Goal: Task Accomplishment & Management: Manage account settings

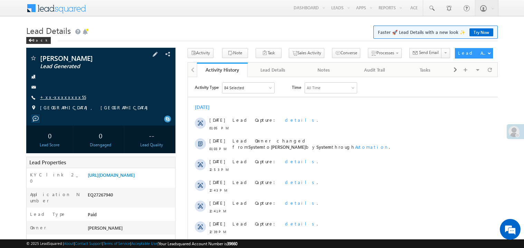
click at [65, 94] on link "+xx-xxxxxxxx55" at bounding box center [63, 97] width 46 height 6
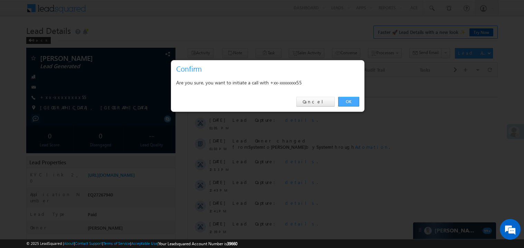
click at [345, 100] on link "OK" at bounding box center [348, 102] width 21 height 10
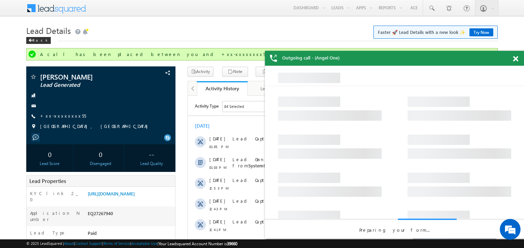
click at [513, 58] on span at bounding box center [515, 59] width 5 height 6
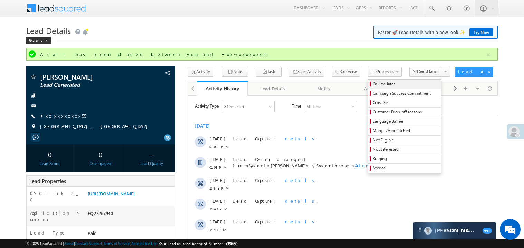
click at [373, 85] on span "Call me later" at bounding box center [406, 84] width 66 height 6
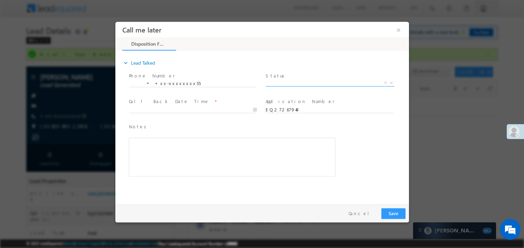
click at [299, 80] on span "X" at bounding box center [329, 82] width 129 height 7
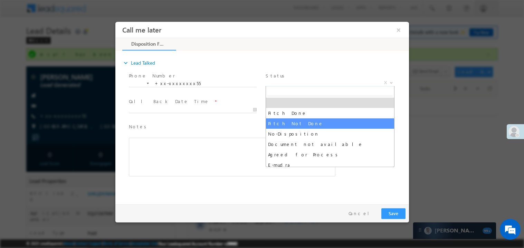
select select "Pitch Not Done"
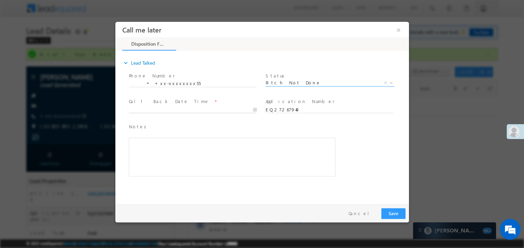
click at [154, 111] on body "Call me later ×" at bounding box center [262, 110] width 294 height 179
type input "[DATE] 1:21 PM"
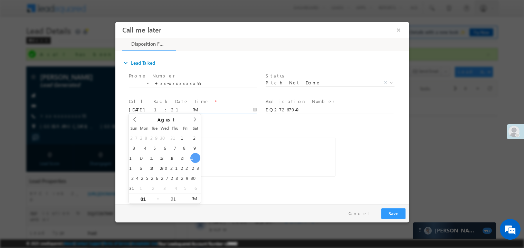
click at [225, 155] on div "Rich Text Editor, 40788eee-0fb2-11ec-a811-0adc8a9d82c2__tab1__section1__Notes__…" at bounding box center [231, 156] width 207 height 39
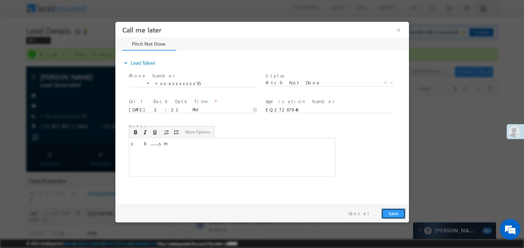
click at [385, 208] on button "Save" at bounding box center [393, 213] width 24 height 11
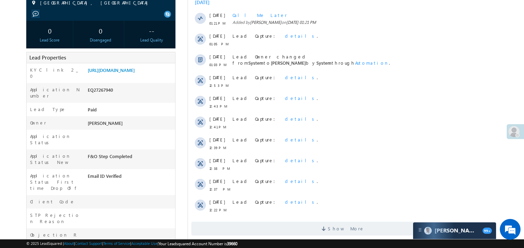
scroll to position [138, 0]
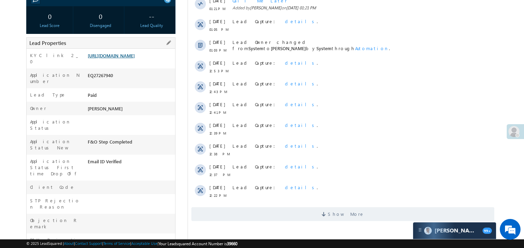
click at [129, 58] on link "[URL][DOMAIN_NAME]" at bounding box center [111, 55] width 47 height 6
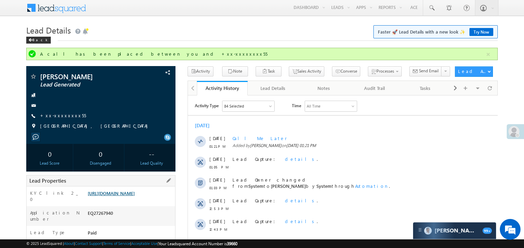
scroll to position [0, 0]
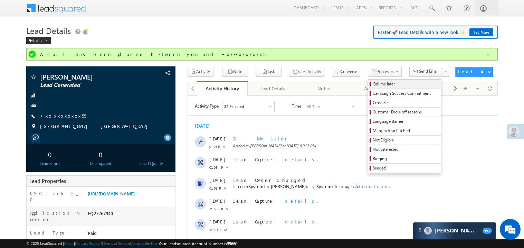
click at [373, 82] on span "Call me later" at bounding box center [406, 84] width 66 height 6
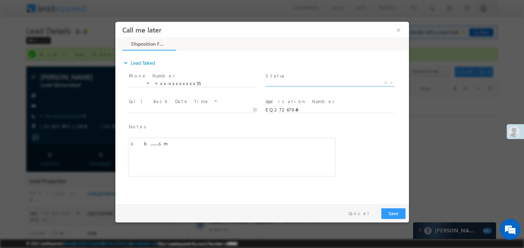
click at [271, 79] on span "X" at bounding box center [329, 82] width 129 height 7
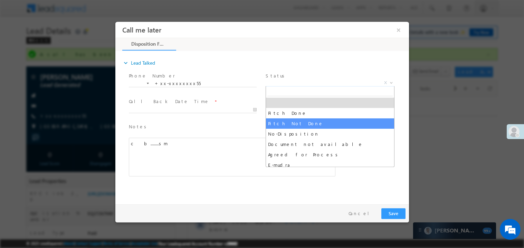
select select "Pitch Not Done"
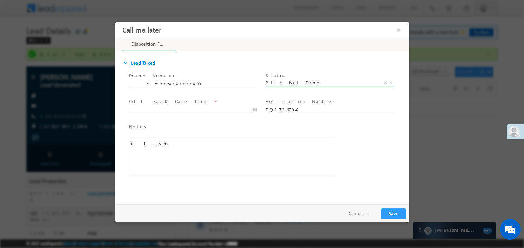
click at [140, 104] on span "Call Back Date Time *" at bounding box center [191, 101] width 127 height 8
click at [136, 109] on body "Call me later ×" at bounding box center [262, 110] width 294 height 179
type input "[DATE] 1:23 PM"
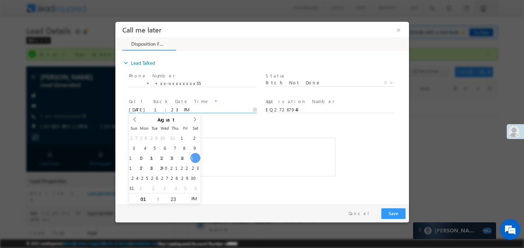
click at [242, 132] on div "Notes * c&nbsp; b........sm Editor toolbars Basic Styles Bold Italic Underline …" at bounding box center [231, 150] width 207 height 54
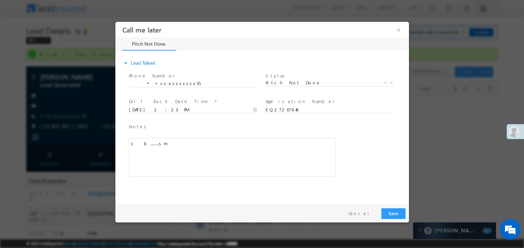
click at [219, 156] on div "c b........sm" at bounding box center [231, 156] width 207 height 39
click at [395, 211] on button "Save" at bounding box center [393, 213] width 24 height 11
